Goal: Information Seeking & Learning: Learn about a topic

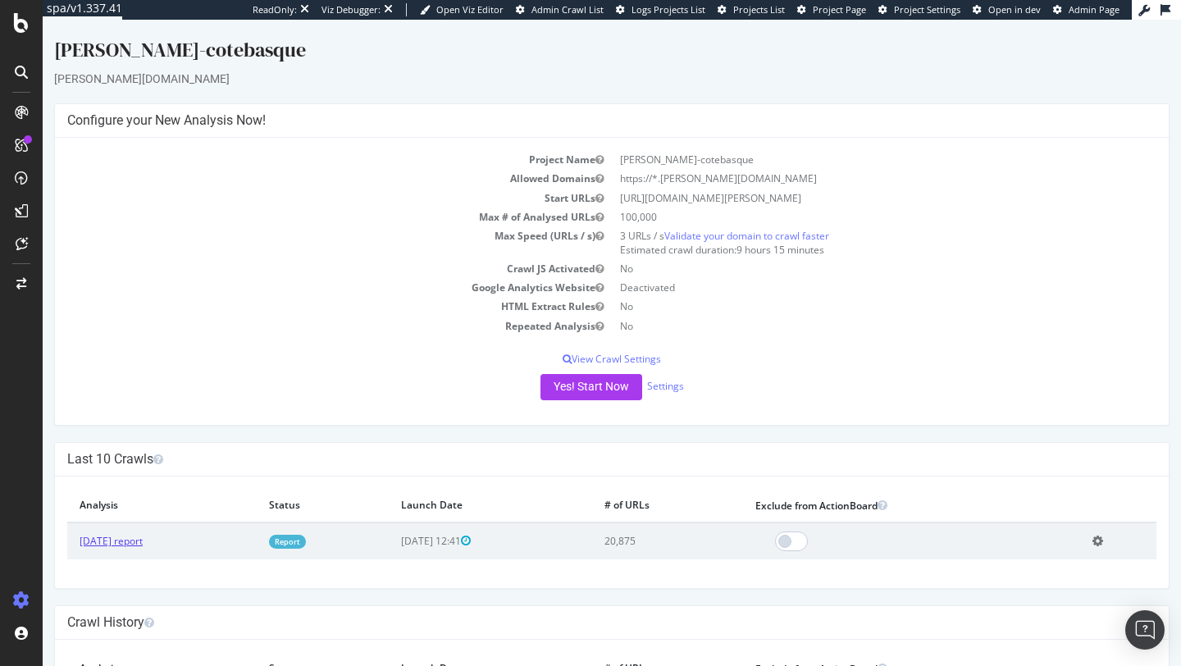
click at [114, 545] on link "[DATE] report" at bounding box center [111, 541] width 63 height 14
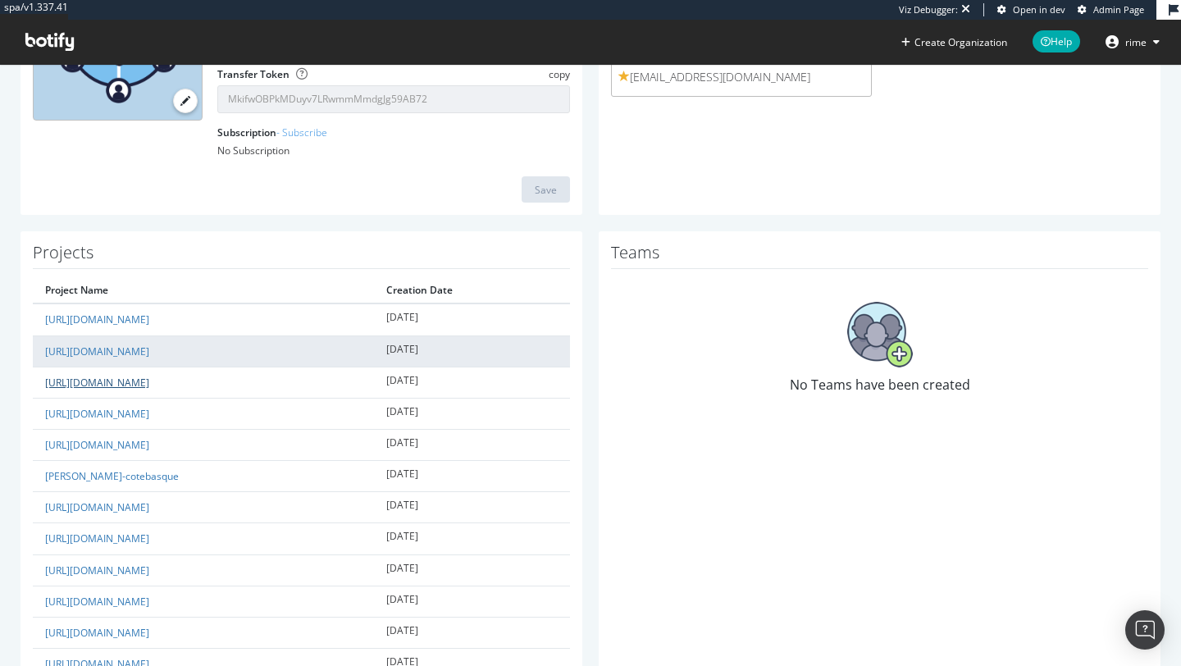
scroll to position [242, 0]
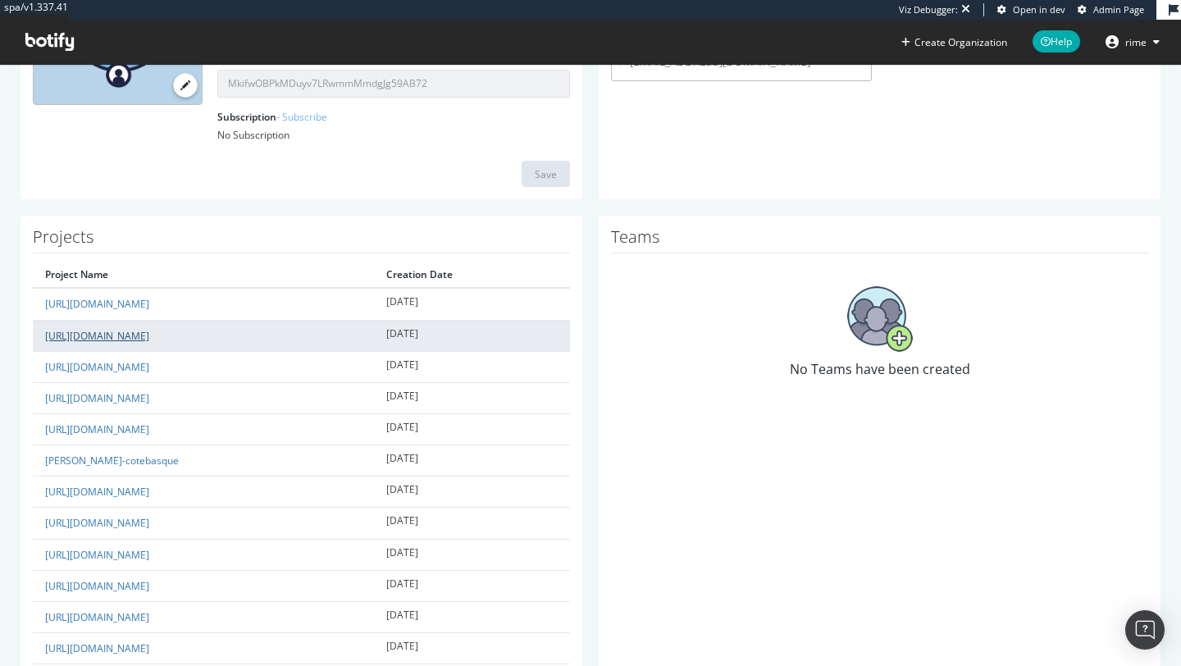
click at [149, 332] on link "[URL][DOMAIN_NAME]" at bounding box center [97, 336] width 104 height 14
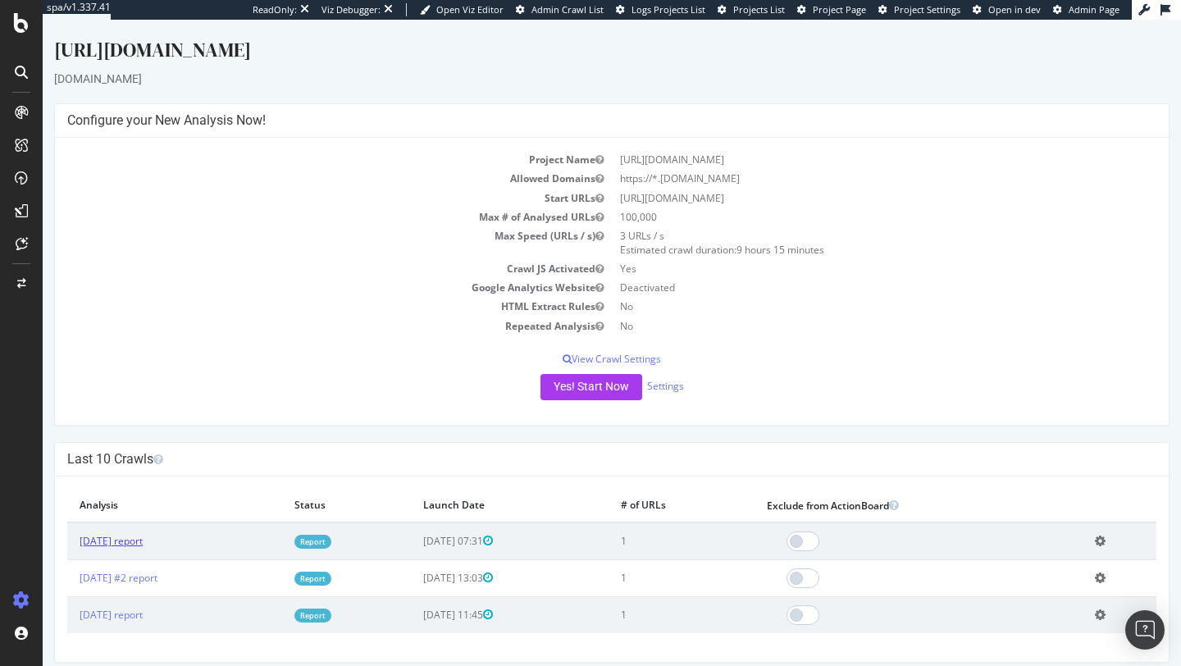
click at [143, 537] on link "2025 Sep. 24th report" at bounding box center [111, 541] width 63 height 14
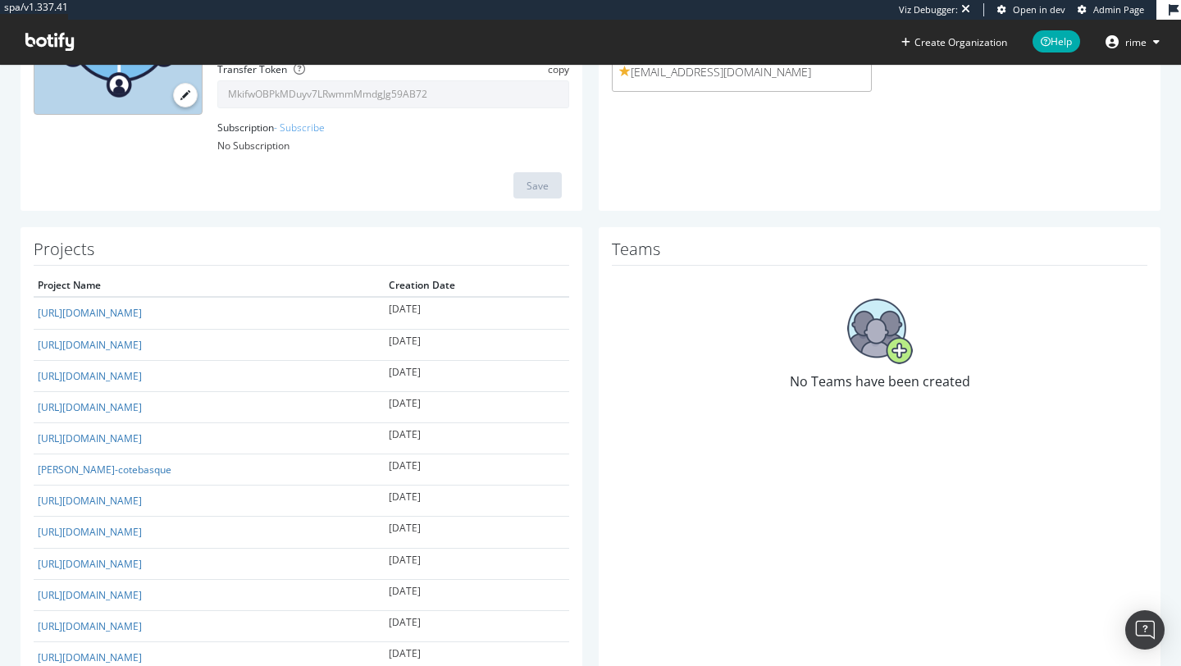
scroll to position [251, 0]
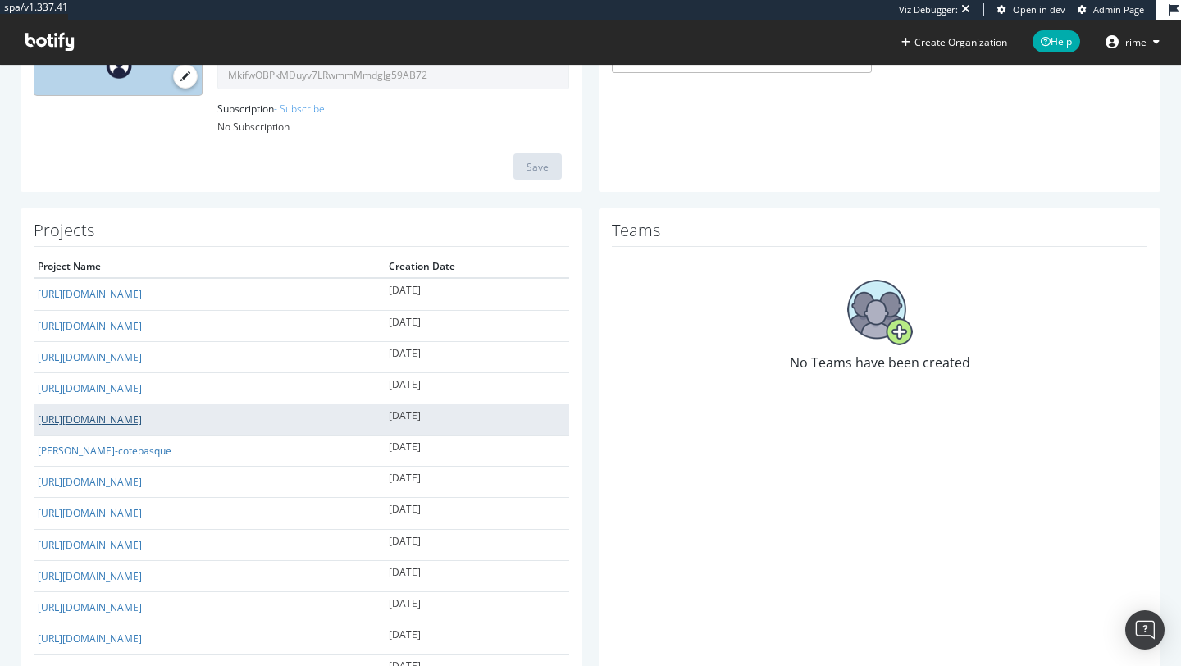
click at [142, 412] on link "prospectrime1_millet.com/fr_fr/_bbl" at bounding box center [90, 419] width 104 height 14
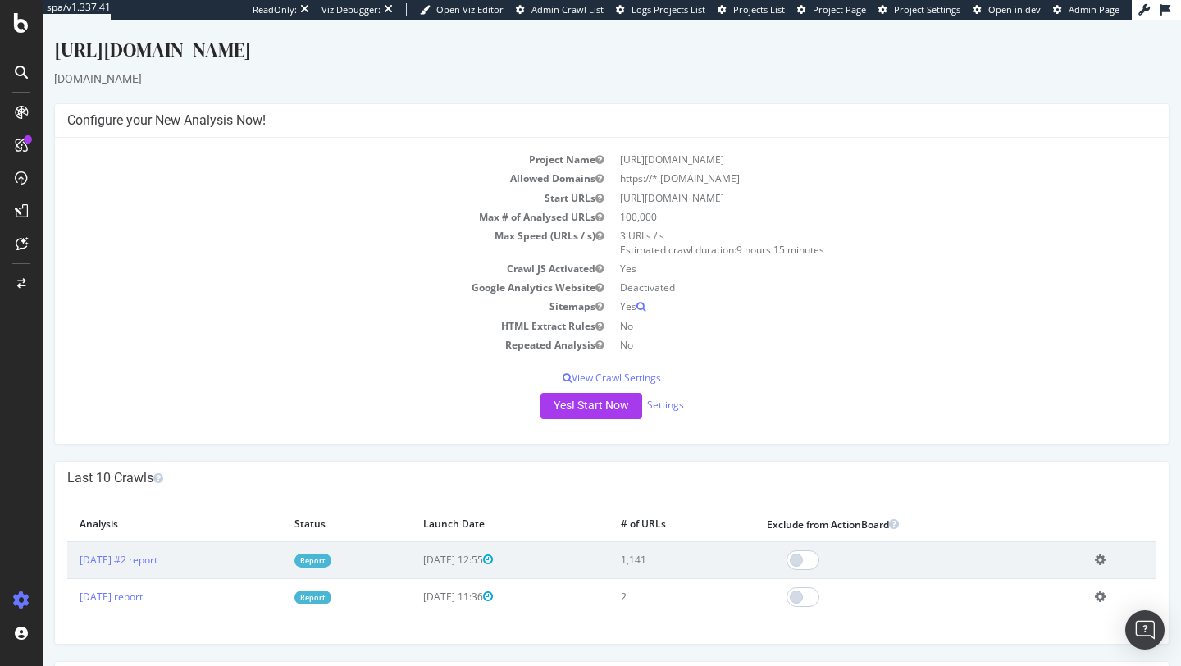
click at [147, 567] on td "[DATE] #2 report" at bounding box center [174, 560] width 215 height 38
click at [144, 563] on link "[DATE] #2 report" at bounding box center [119, 560] width 78 height 14
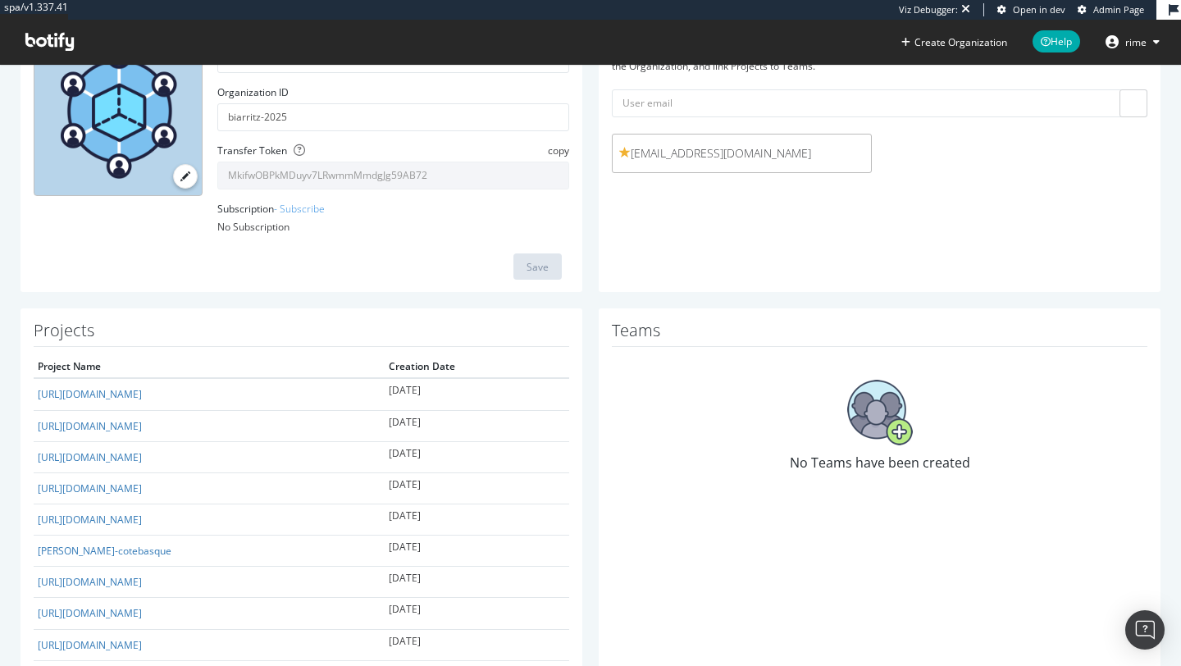
scroll to position [215, 0]
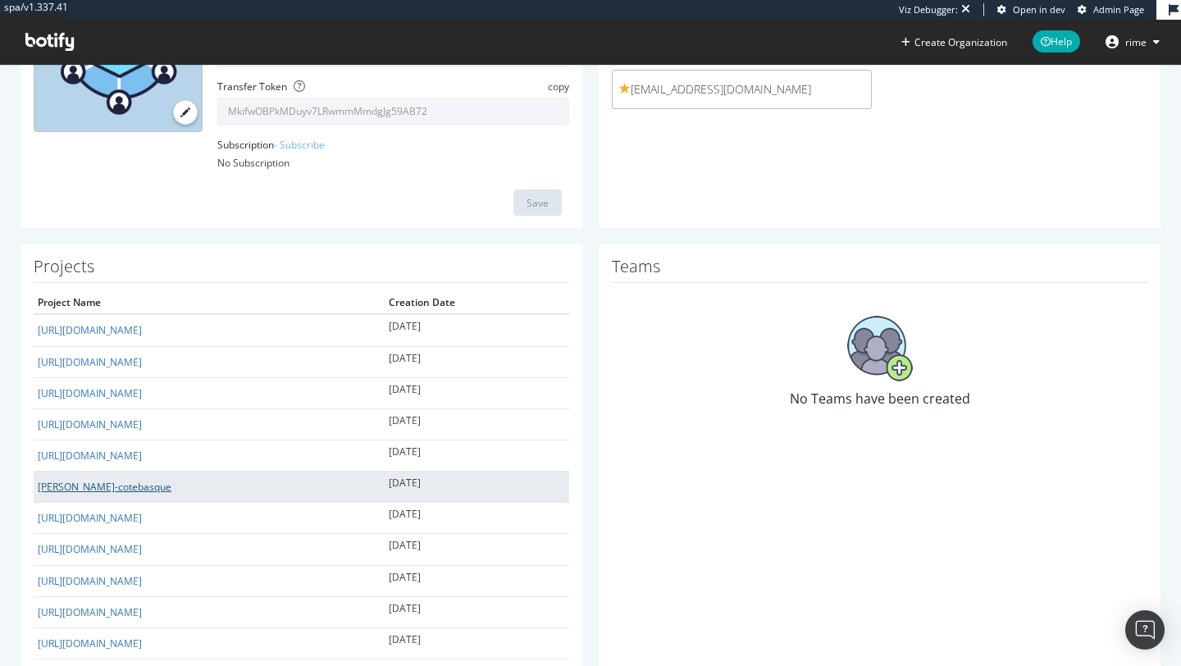
click at [116, 490] on link "barnes-cotebasque" at bounding box center [105, 487] width 134 height 14
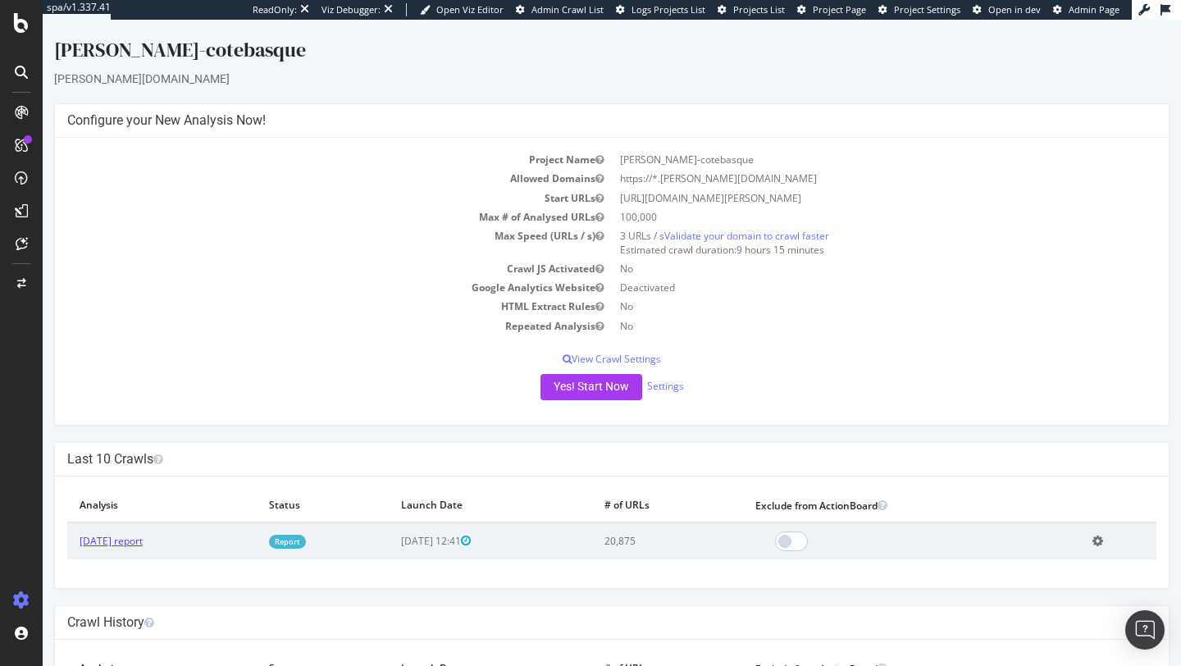
click at [143, 544] on link "[DATE] report" at bounding box center [111, 541] width 63 height 14
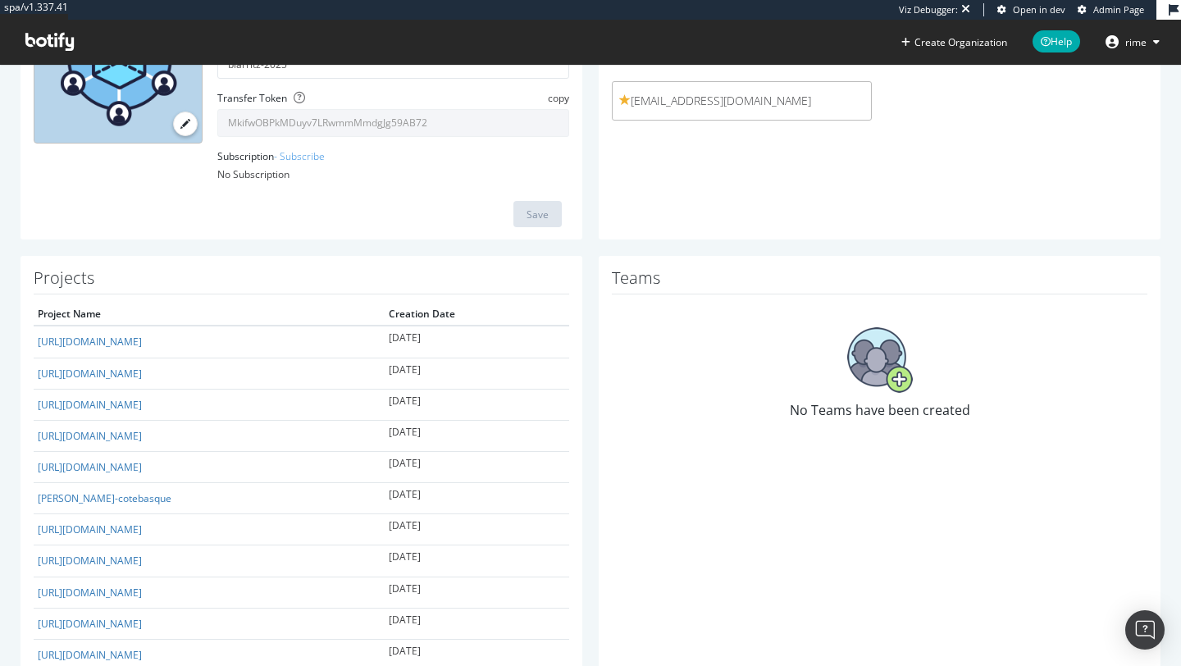
scroll to position [228, 0]
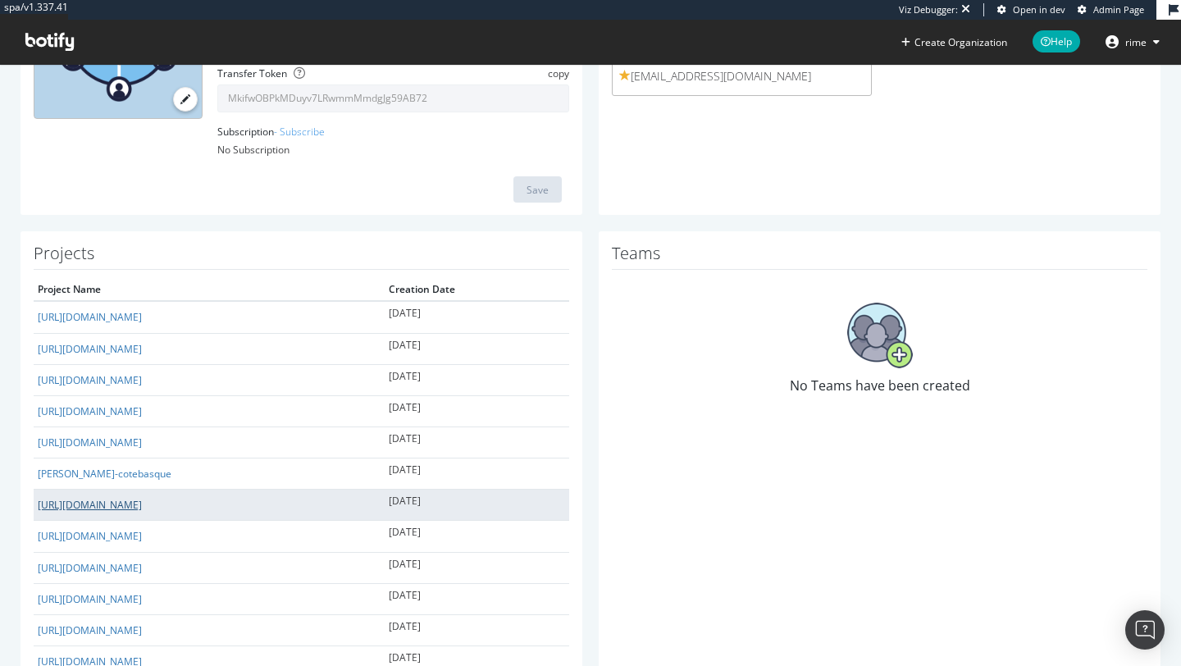
click at [121, 503] on link "prospectrime1_lamaisonsaintgobain.fr/_bbl" at bounding box center [90, 505] width 104 height 14
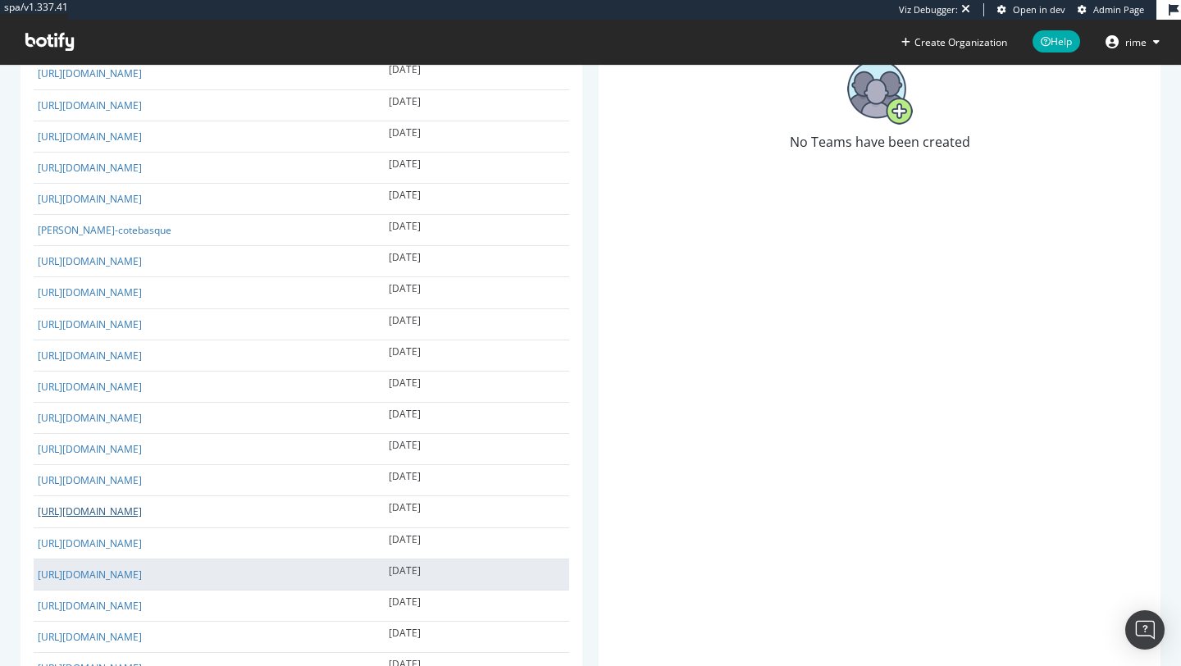
scroll to position [567, 0]
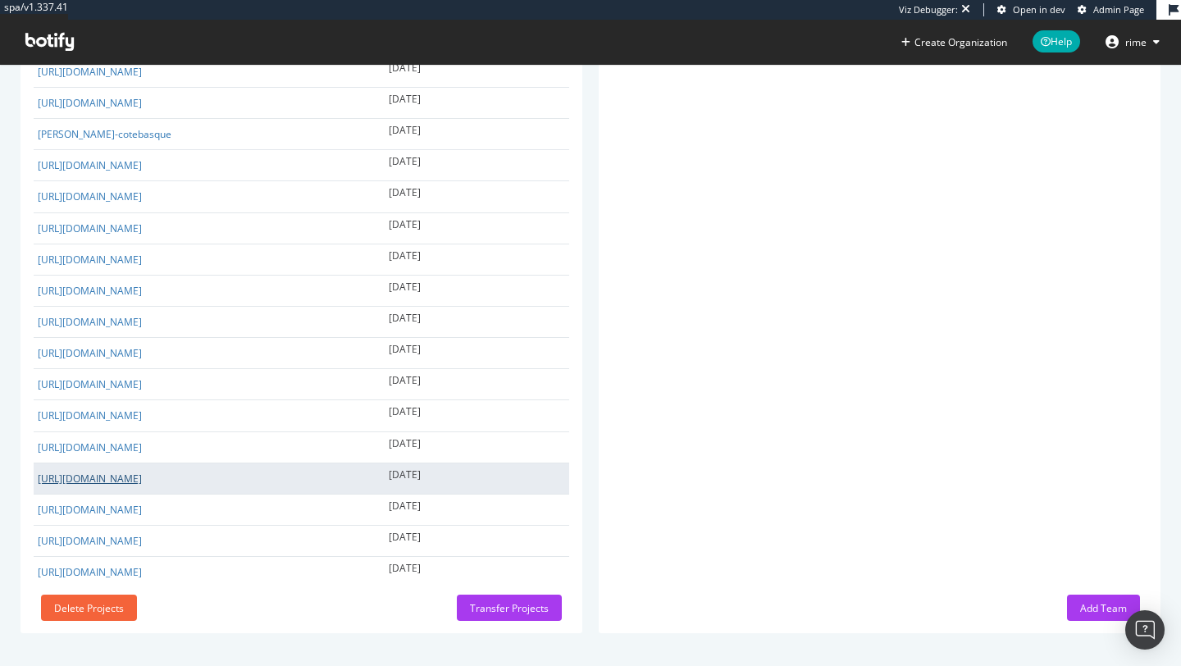
click at [142, 478] on link "prospectrime1_alinea.com/_bbl" at bounding box center [90, 478] width 104 height 14
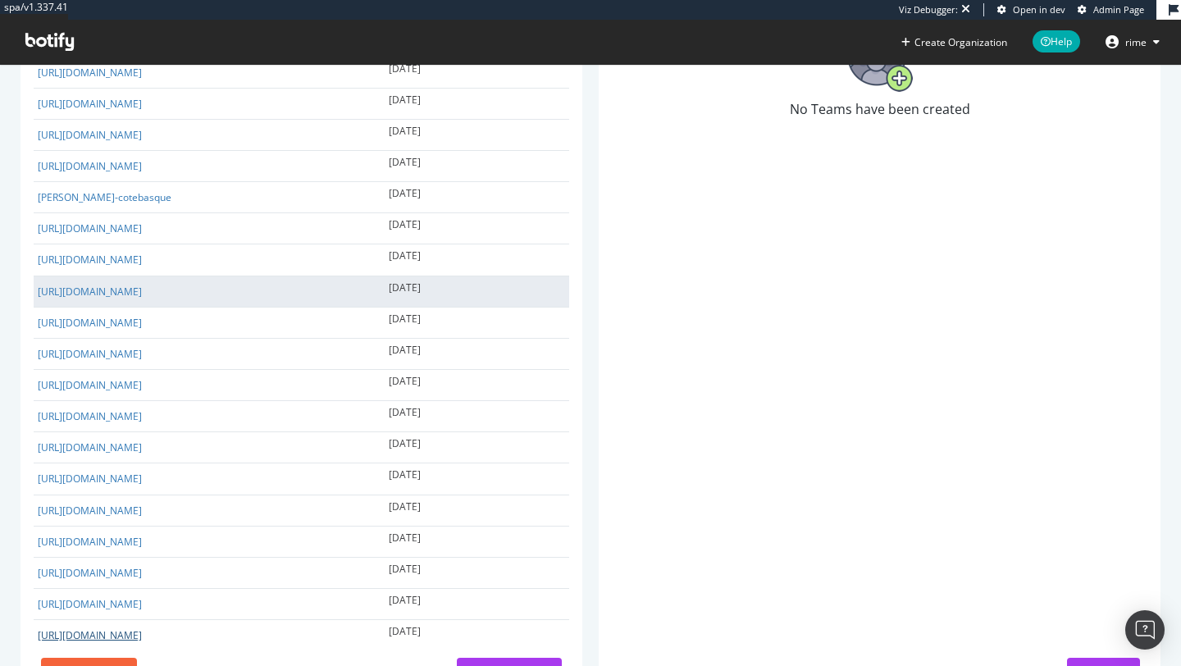
scroll to position [525, 0]
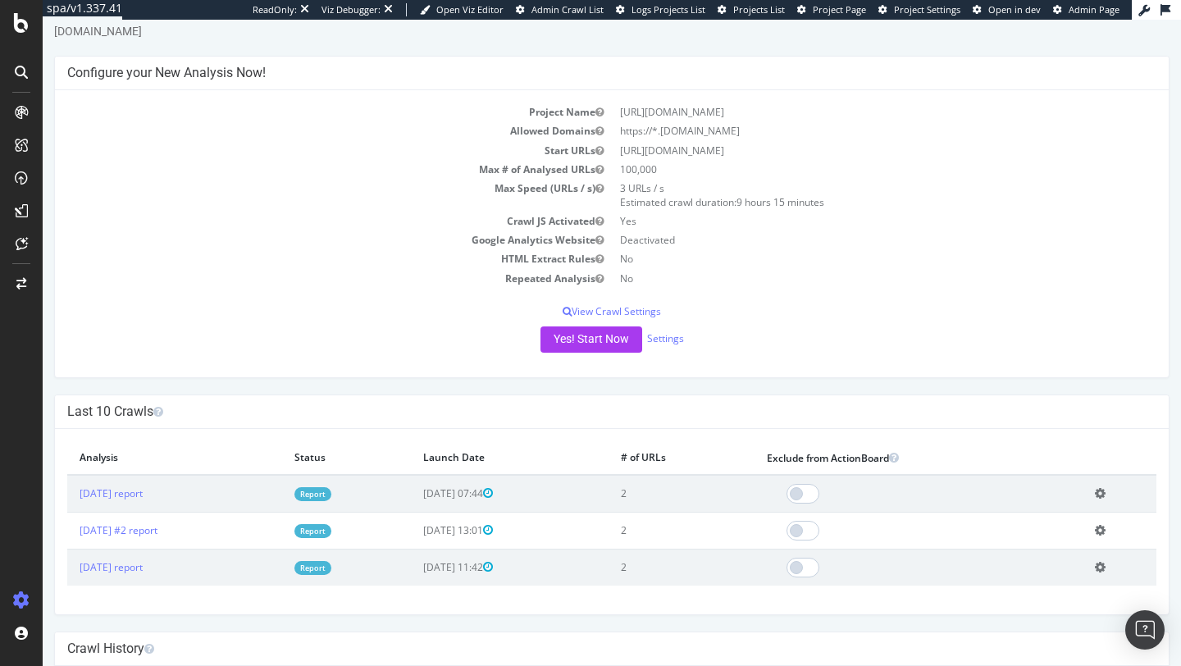
scroll to position [48, 0]
click at [143, 494] on link "2025 Sep. 24th report" at bounding box center [111, 492] width 63 height 14
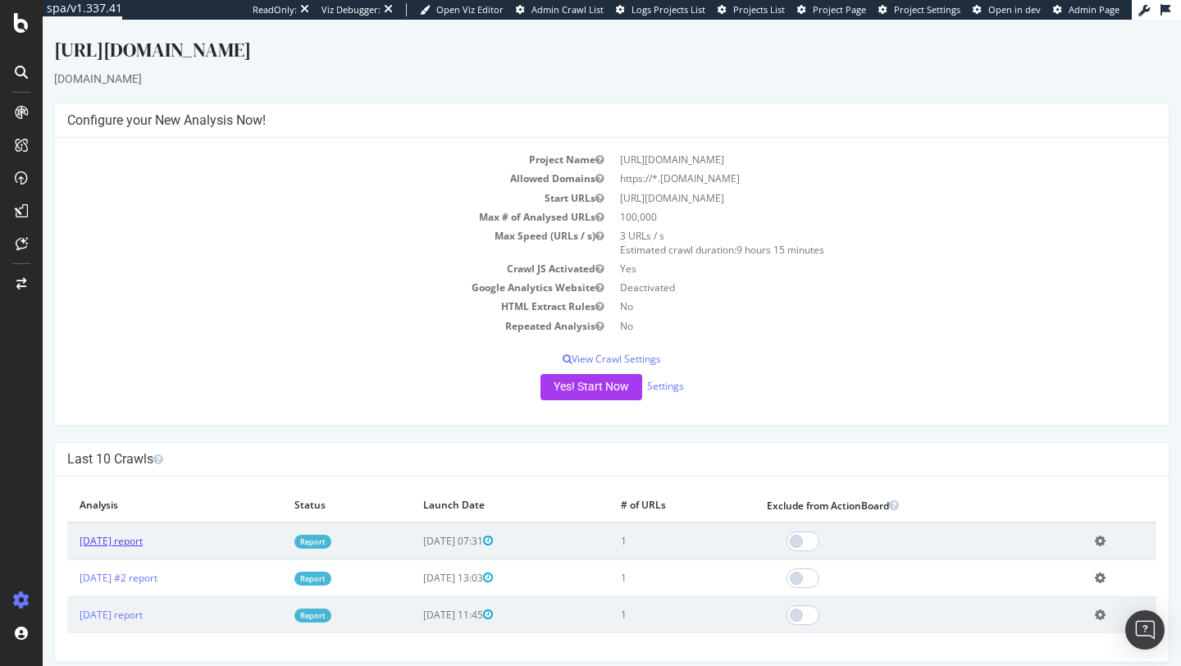
click at [126, 544] on link "[DATE] report" at bounding box center [111, 541] width 63 height 14
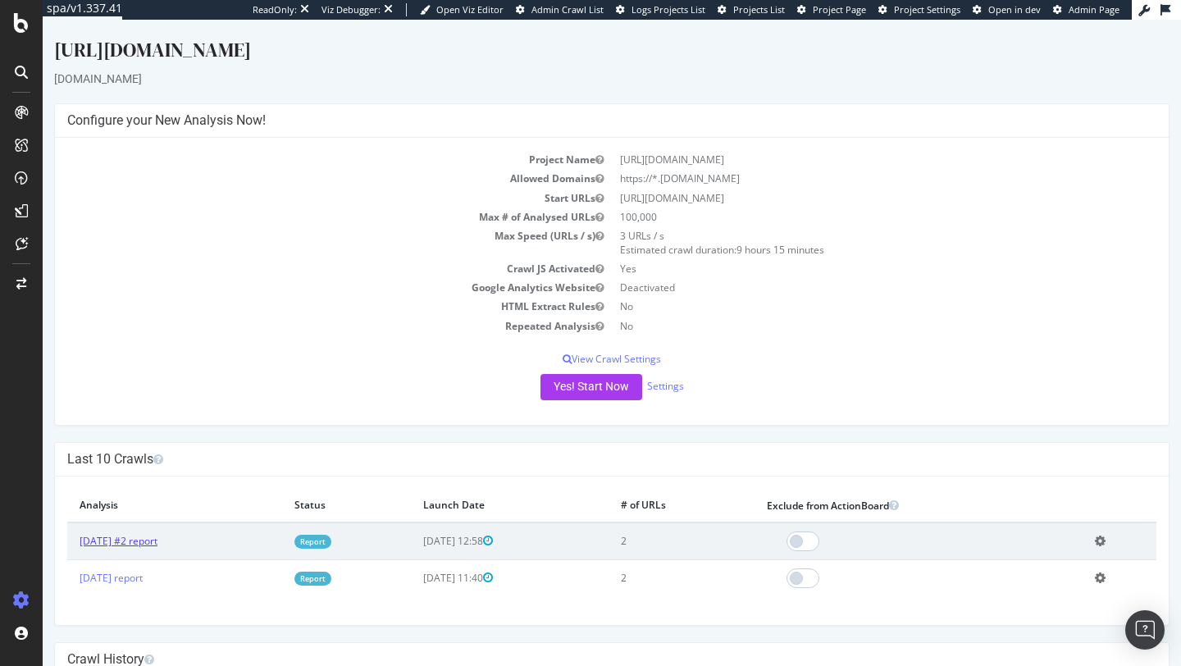
click at [157, 540] on link "[DATE] #2 report" at bounding box center [119, 541] width 78 height 14
click at [143, 576] on link "[DATE] report" at bounding box center [111, 578] width 63 height 14
click at [157, 538] on link "[DATE] #2 report" at bounding box center [119, 541] width 78 height 14
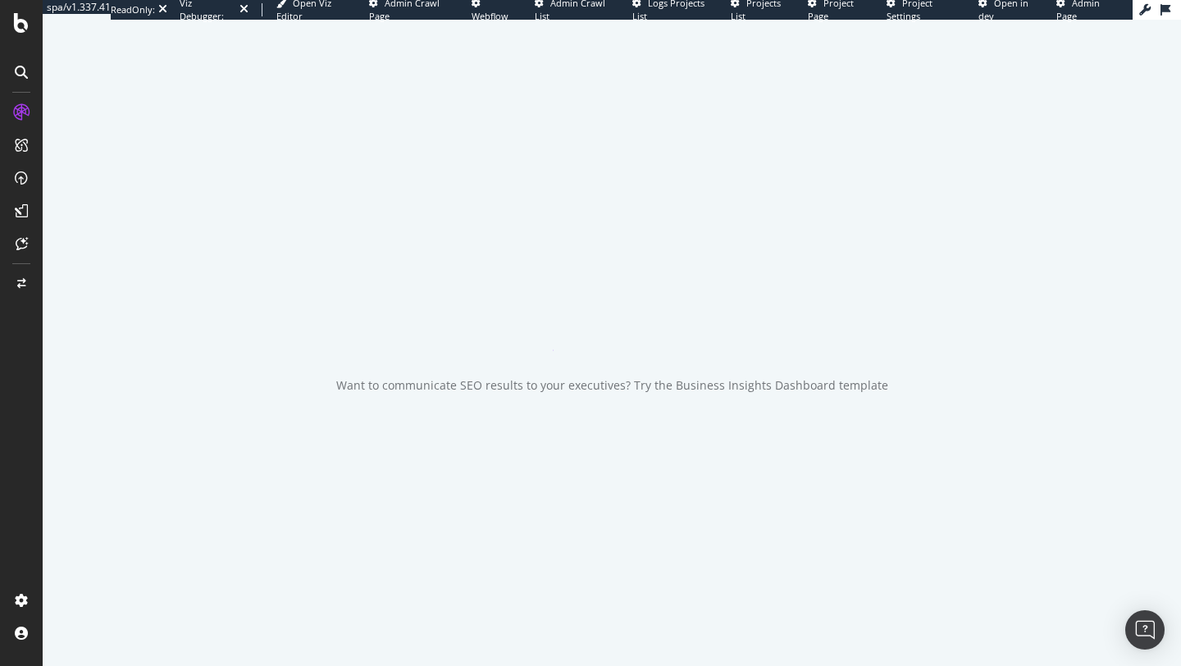
click at [304, 158] on div "Want to communicate SEO results to your executives? Try the Business Insights D…" at bounding box center [612, 343] width 1138 height 646
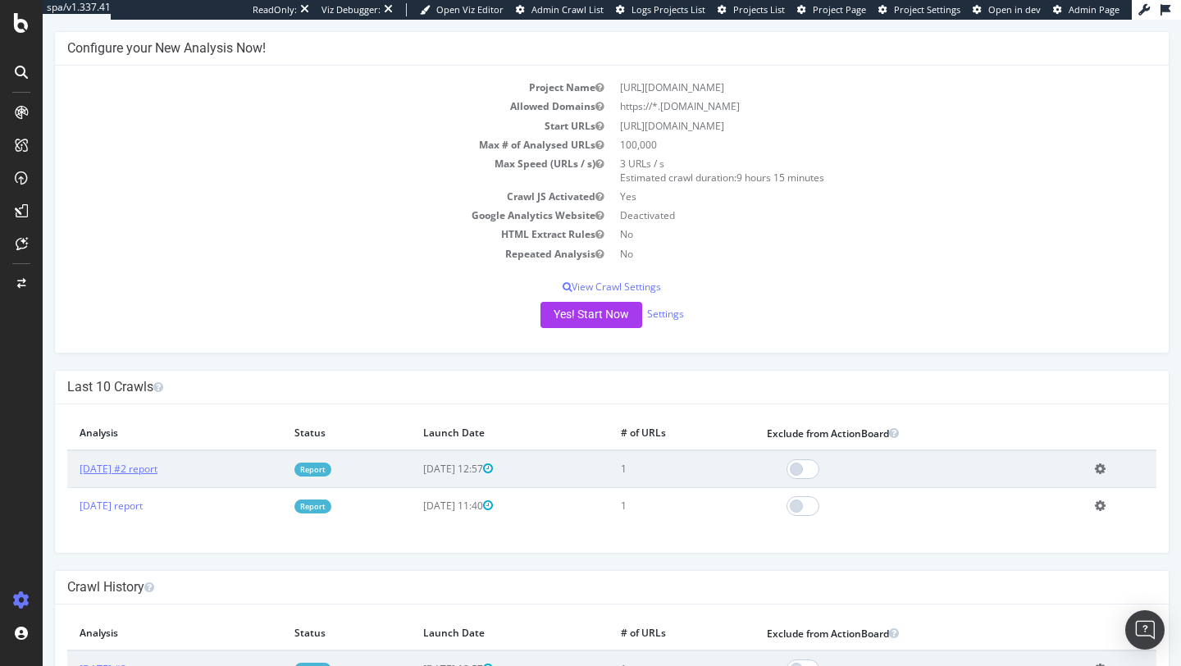
scroll to position [141, 0]
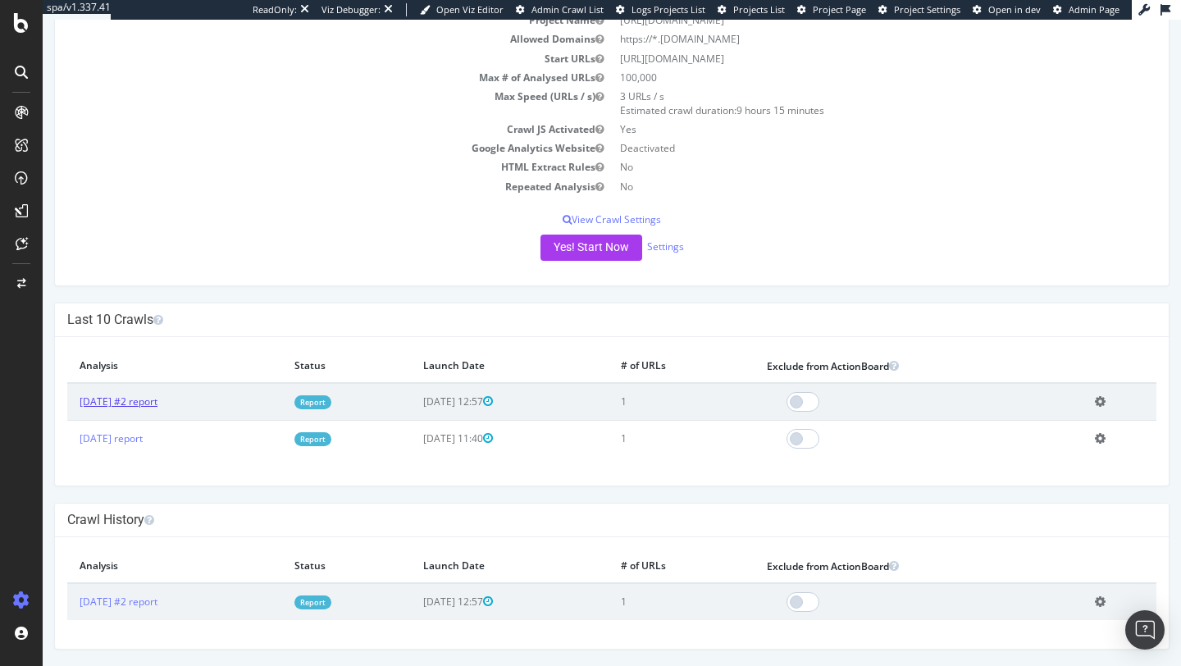
click at [154, 407] on link "[DATE] #2 report" at bounding box center [119, 401] width 78 height 14
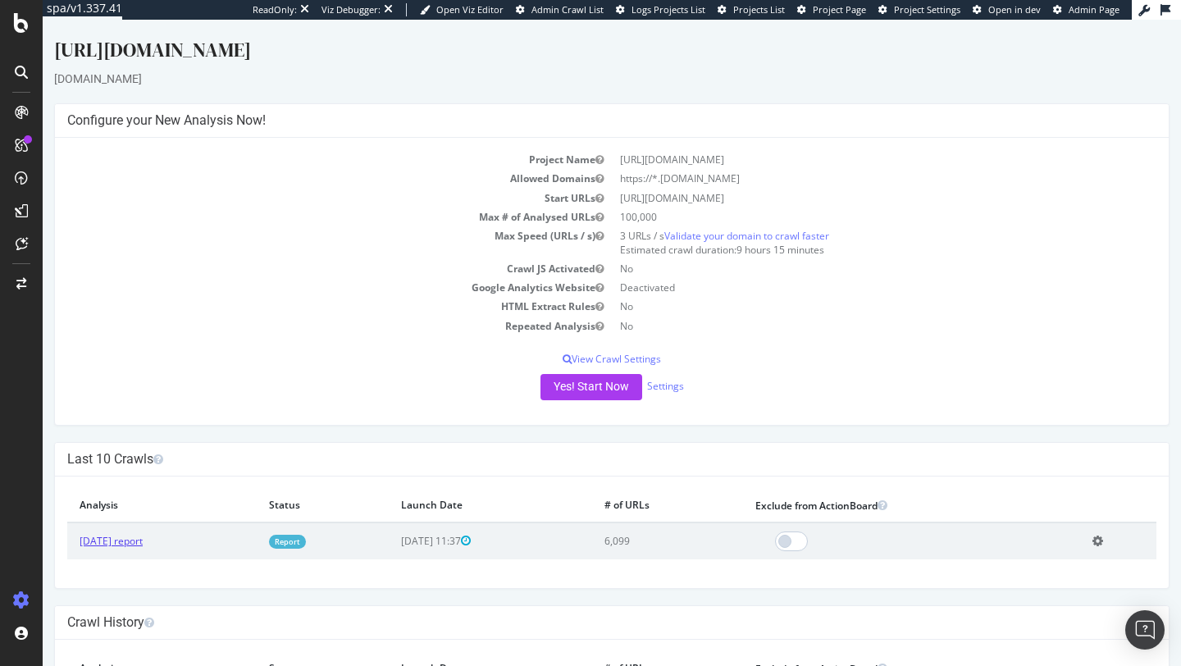
click at [143, 536] on link "[DATE] report" at bounding box center [111, 541] width 63 height 14
click at [141, 546] on link "[DATE] report" at bounding box center [111, 541] width 63 height 14
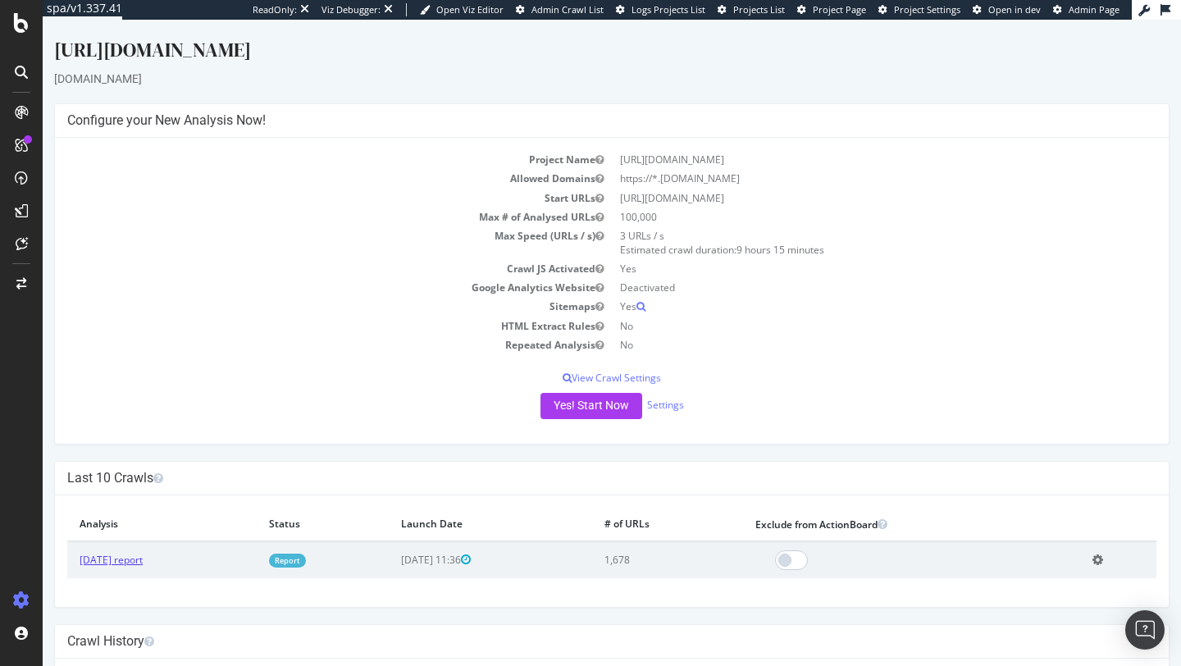
click at [143, 565] on link "2025 Sep. 23rd report" at bounding box center [111, 560] width 63 height 14
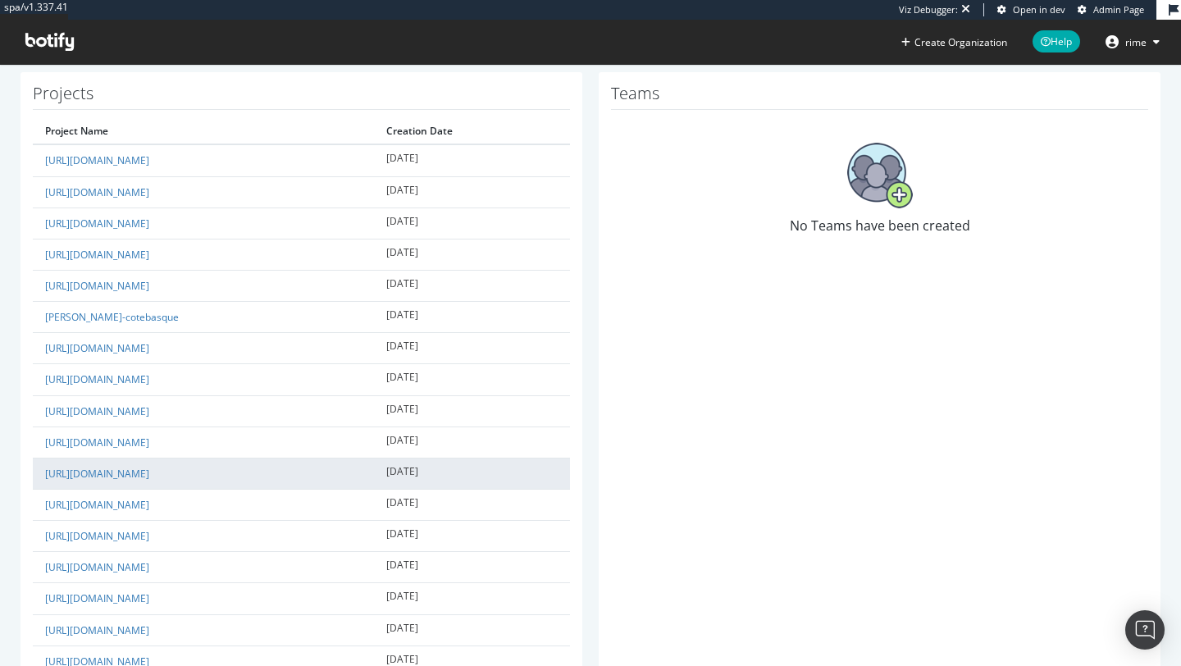
scroll to position [385, 0]
